Goal: Check status: Check status

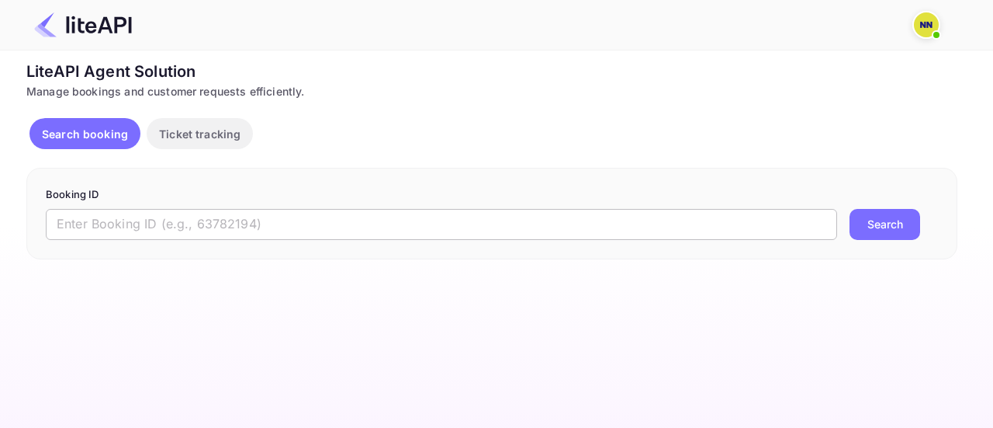
click at [171, 226] on input "text" at bounding box center [441, 224] width 791 height 31
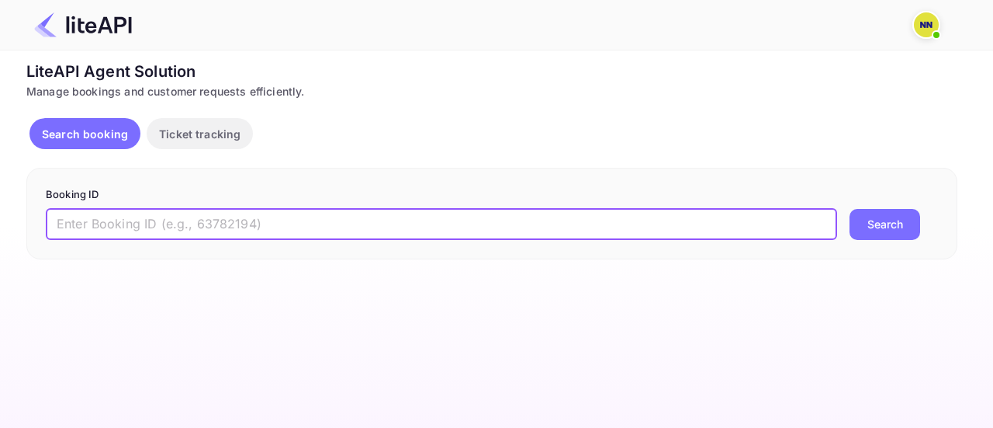
paste input "9060705"
type input "9060705"
click at [881, 227] on button "Search" at bounding box center [885, 224] width 71 height 31
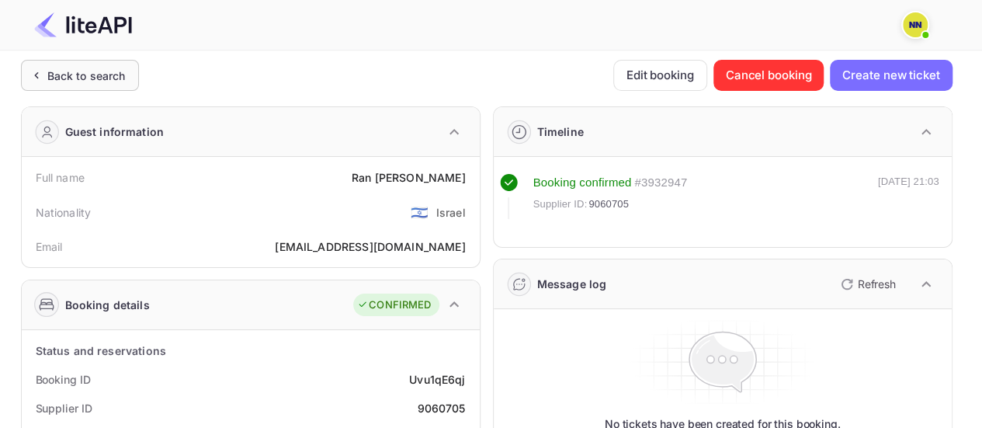
click at [116, 61] on div "Back to search" at bounding box center [80, 75] width 118 height 31
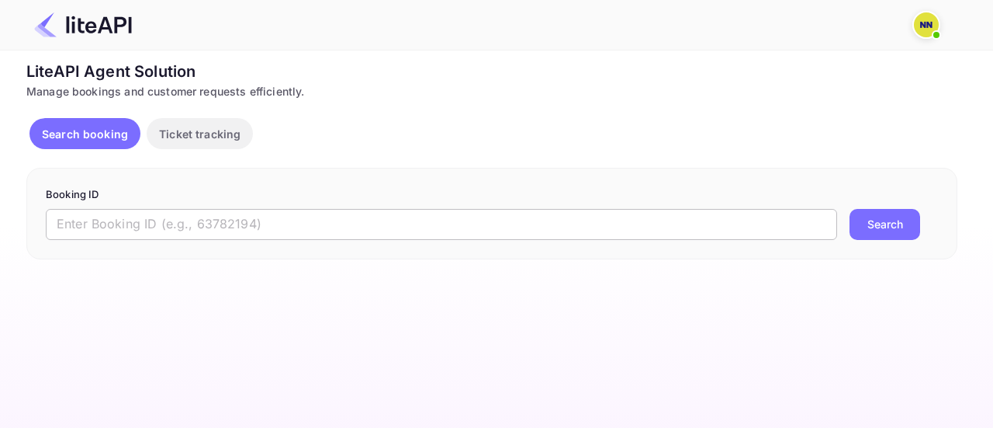
click at [195, 227] on input "text" at bounding box center [441, 224] width 791 height 31
paste input "9064931"
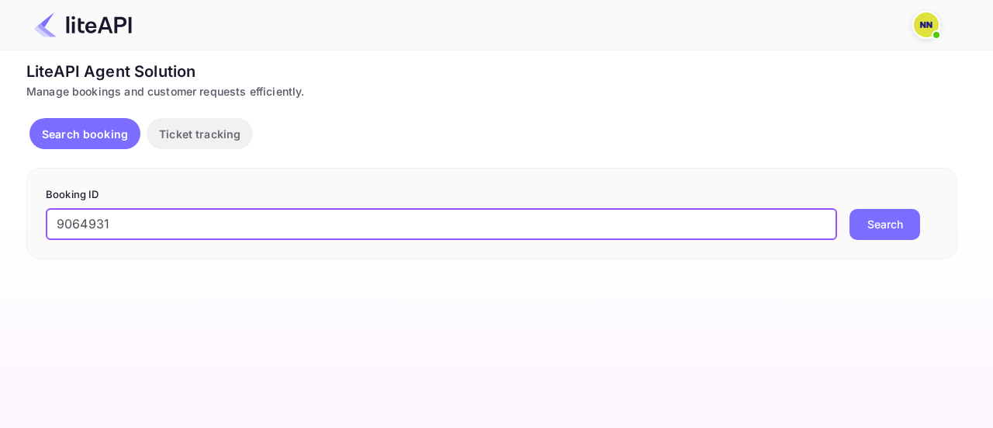
type input "9064931"
click at [904, 220] on button "Search" at bounding box center [885, 224] width 71 height 31
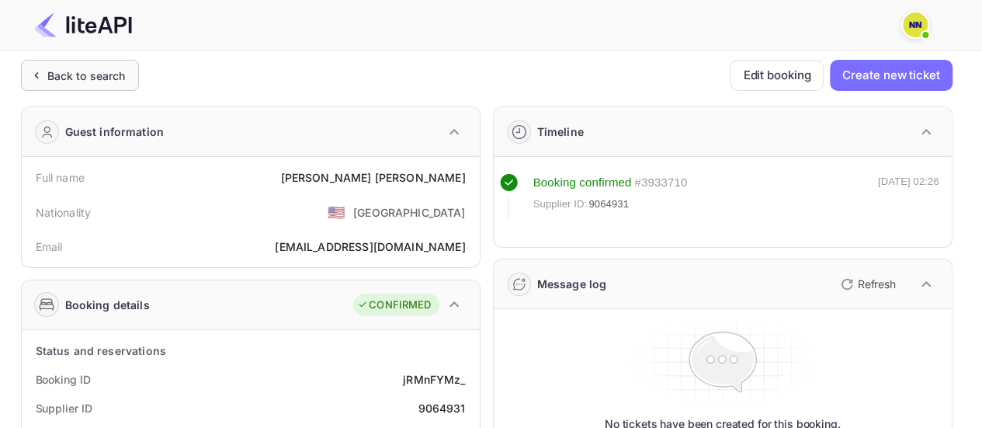
click at [90, 61] on div "Back to search" at bounding box center [80, 75] width 118 height 31
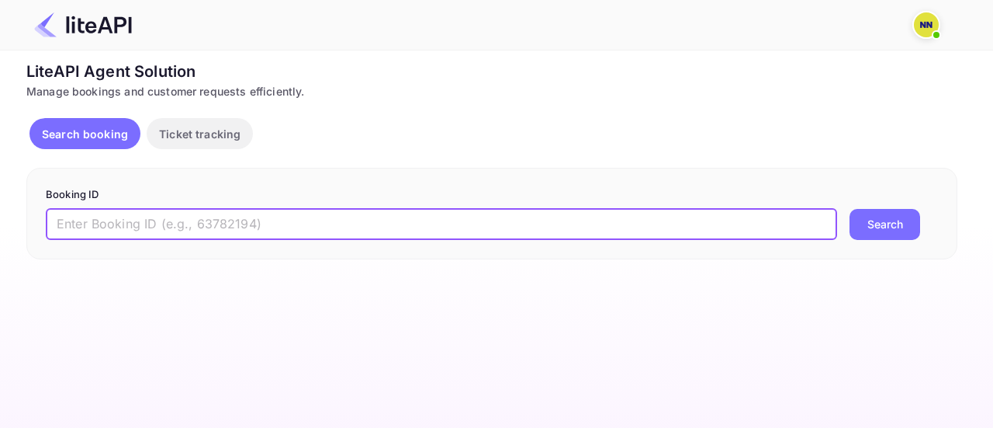
drag, startPoint x: 193, startPoint y: 216, endPoint x: 268, endPoint y: 216, distance: 75.3
click at [193, 216] on input "text" at bounding box center [441, 224] width 791 height 31
paste input "9069203"
type input "9069203"
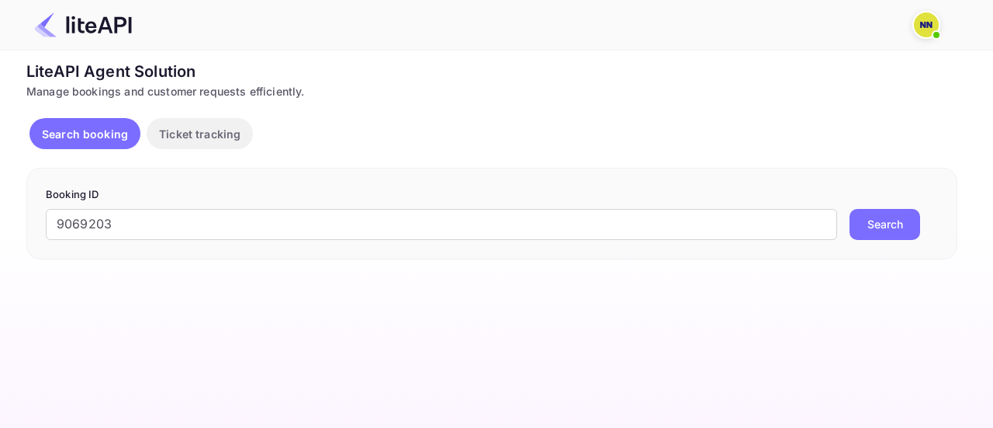
click at [897, 223] on button "Search" at bounding box center [885, 224] width 71 height 31
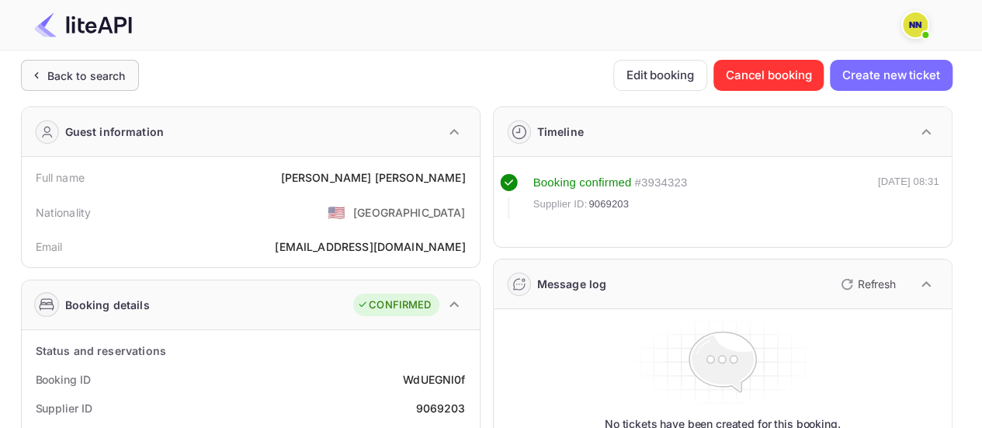
click at [113, 74] on div "Back to search" at bounding box center [86, 76] width 78 height 16
